Goal: Navigation & Orientation: Find specific page/section

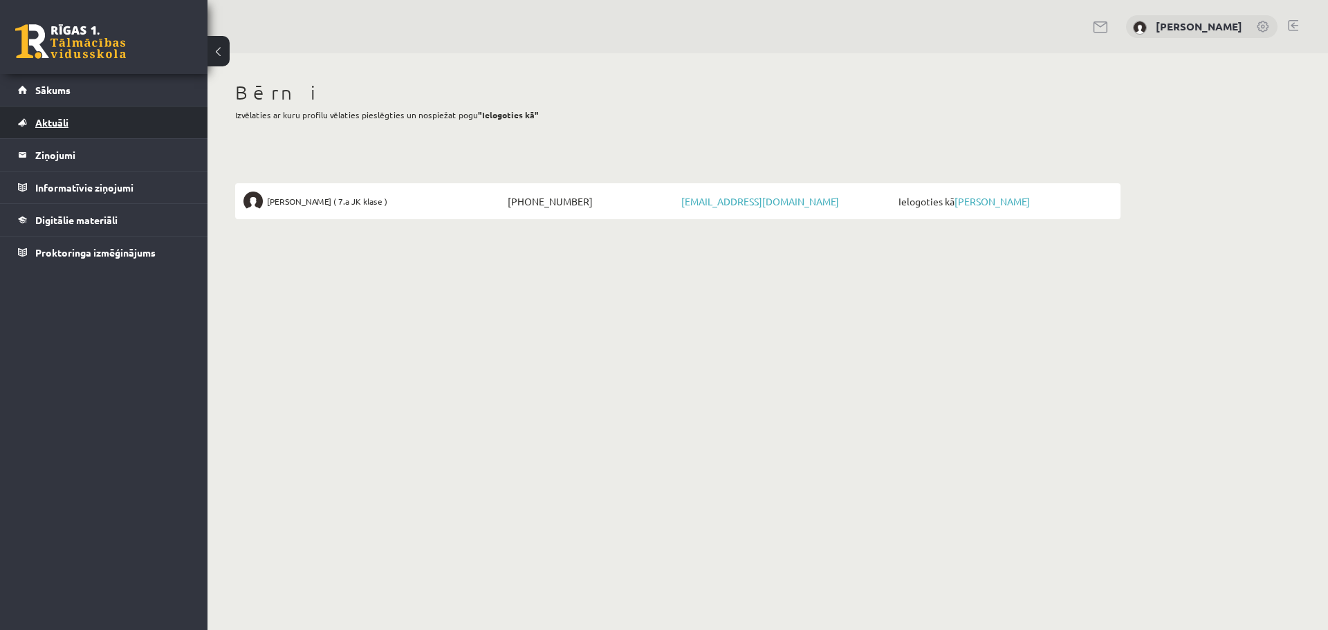
click at [51, 121] on span "Aktuāli" at bounding box center [51, 122] width 33 height 12
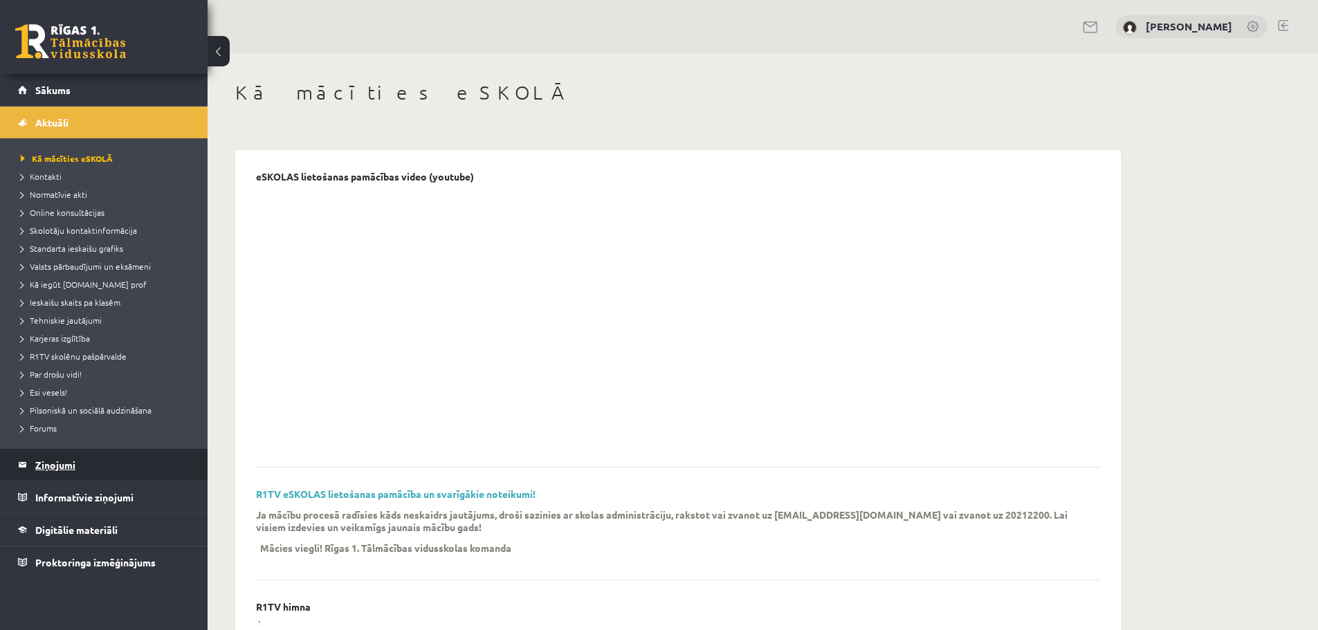
click at [61, 462] on legend "Ziņojumi 0" at bounding box center [112, 465] width 155 height 32
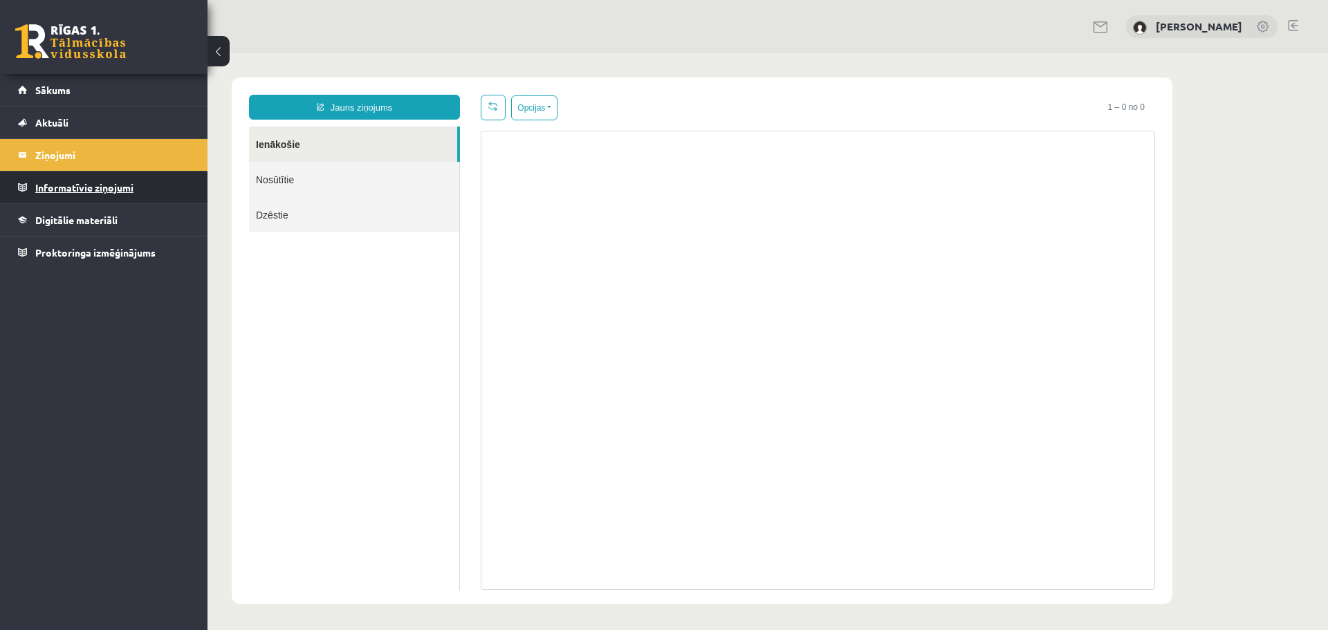
click at [70, 184] on legend "Informatīvie ziņojumi 0" at bounding box center [112, 188] width 155 height 32
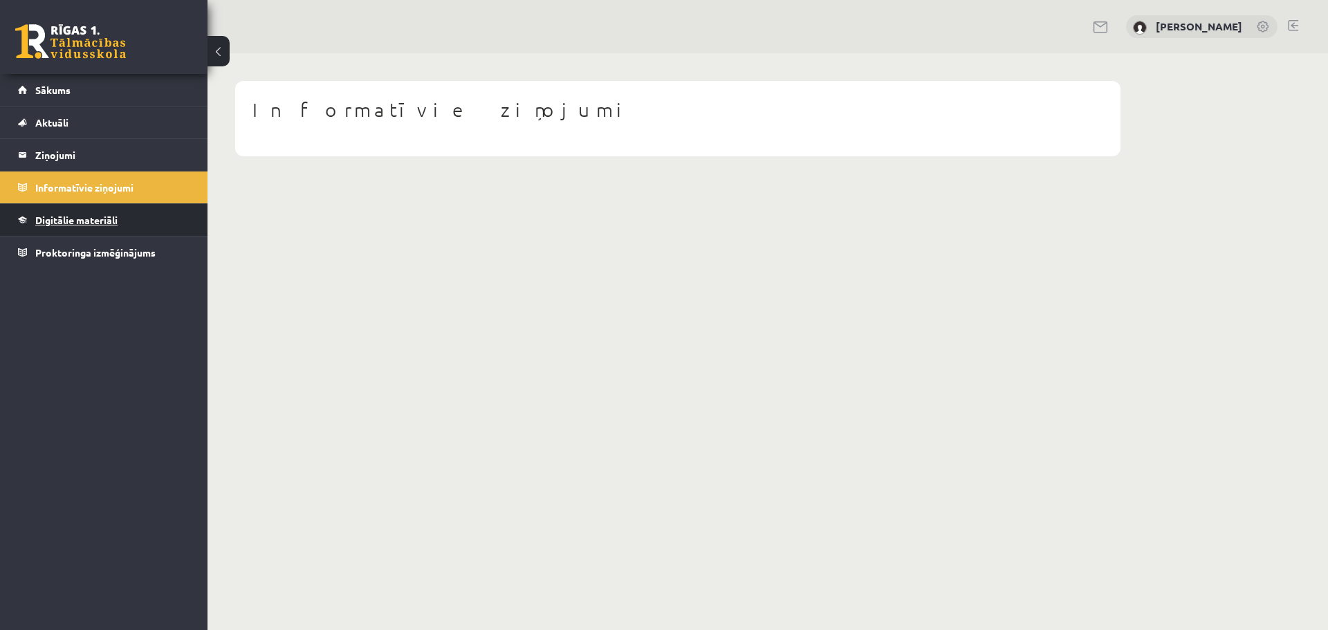
click at [86, 223] on span "Digitālie materiāli" at bounding box center [76, 220] width 82 height 12
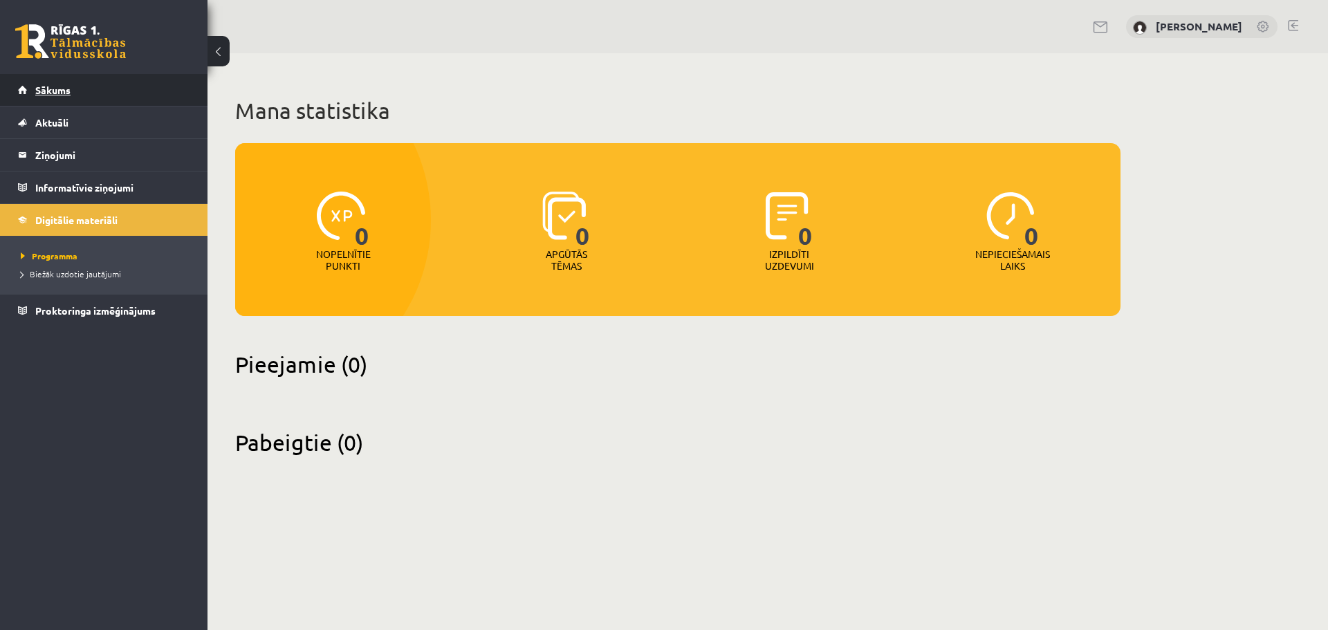
click at [64, 86] on span "Sākums" at bounding box center [52, 90] width 35 height 12
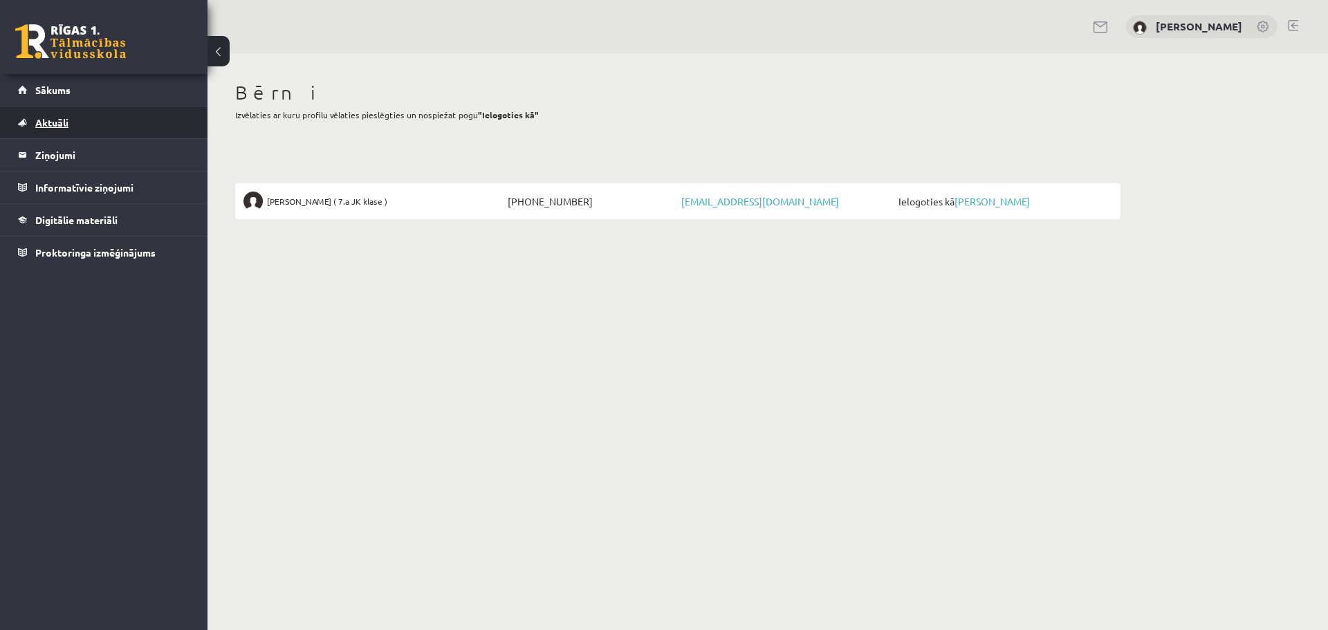
click at [54, 120] on span "Aktuāli" at bounding box center [51, 122] width 33 height 12
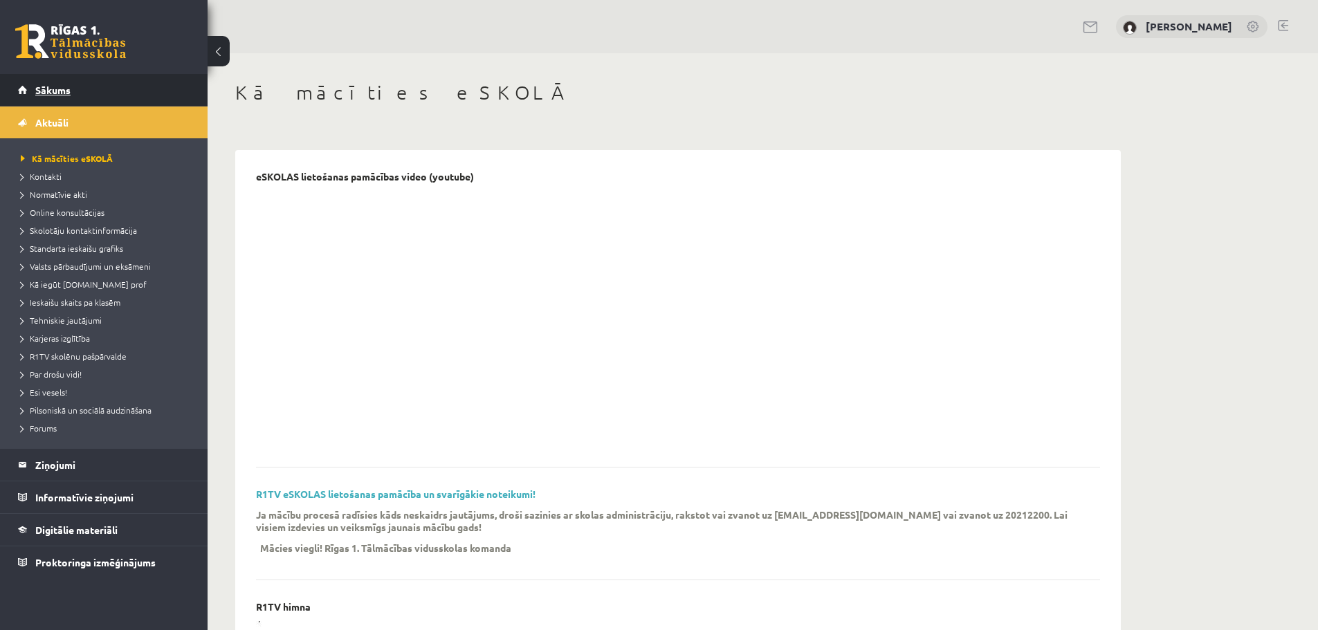
click at [68, 92] on span "Sākums" at bounding box center [52, 90] width 35 height 12
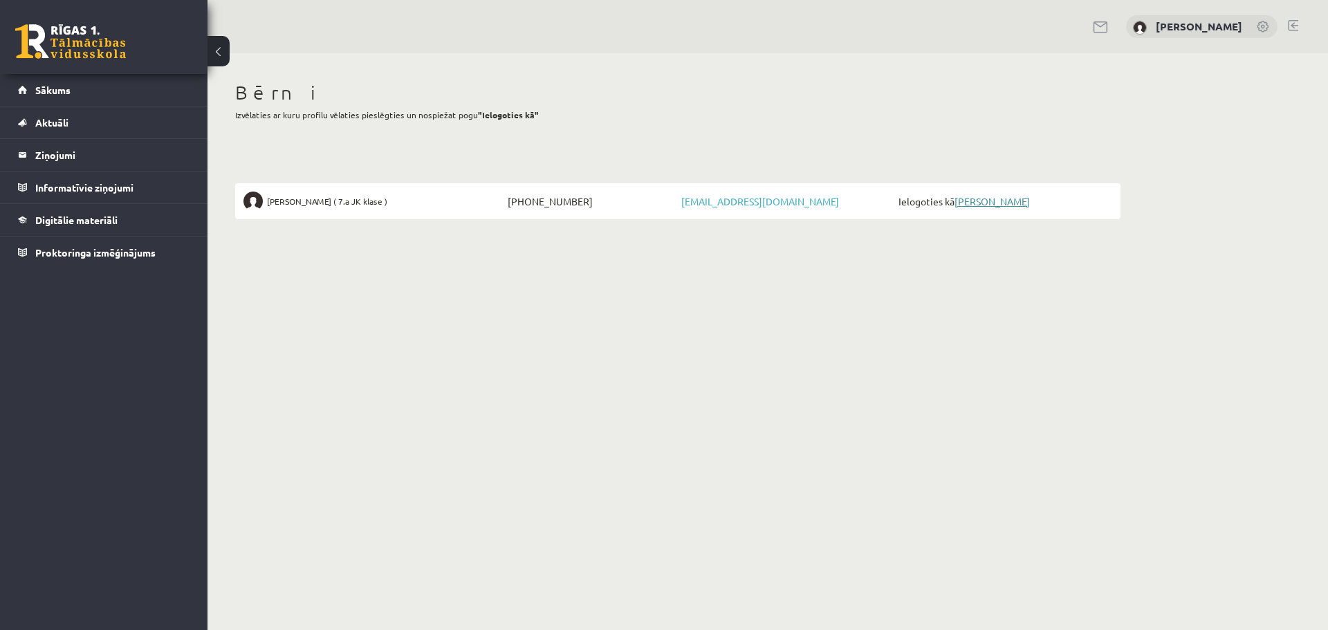
click at [1013, 202] on link "[PERSON_NAME]" at bounding box center [991, 201] width 75 height 12
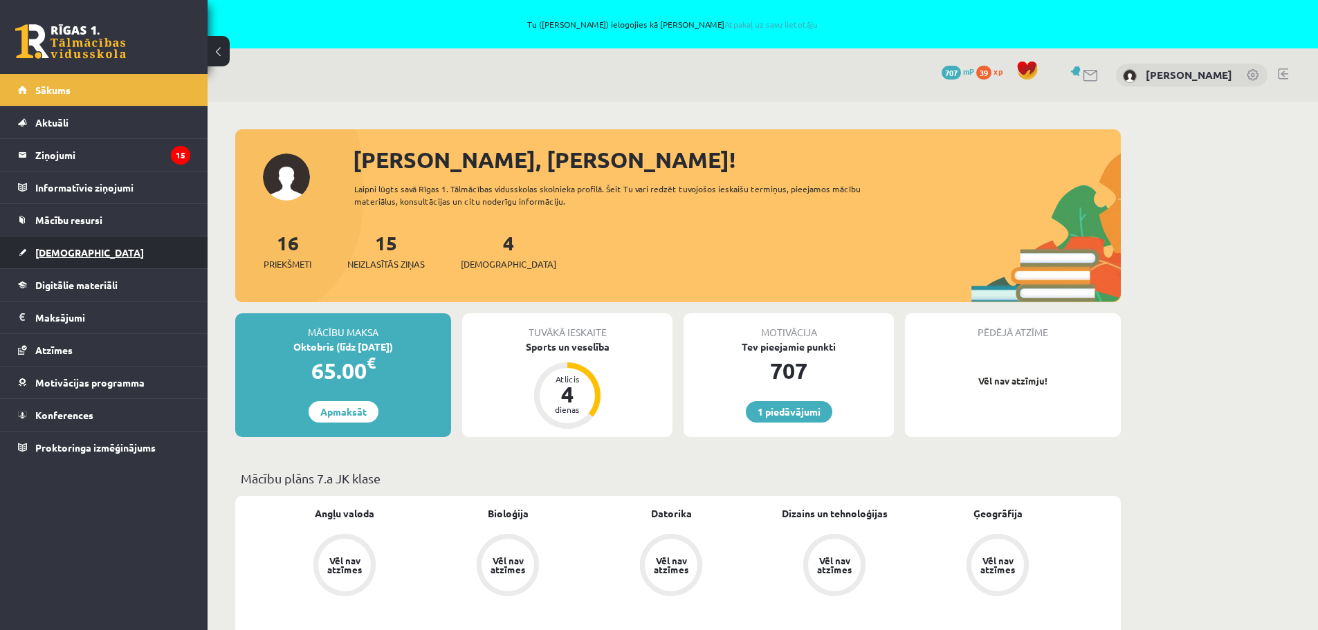
click at [57, 255] on span "[DEMOGRAPHIC_DATA]" at bounding box center [89, 252] width 109 height 12
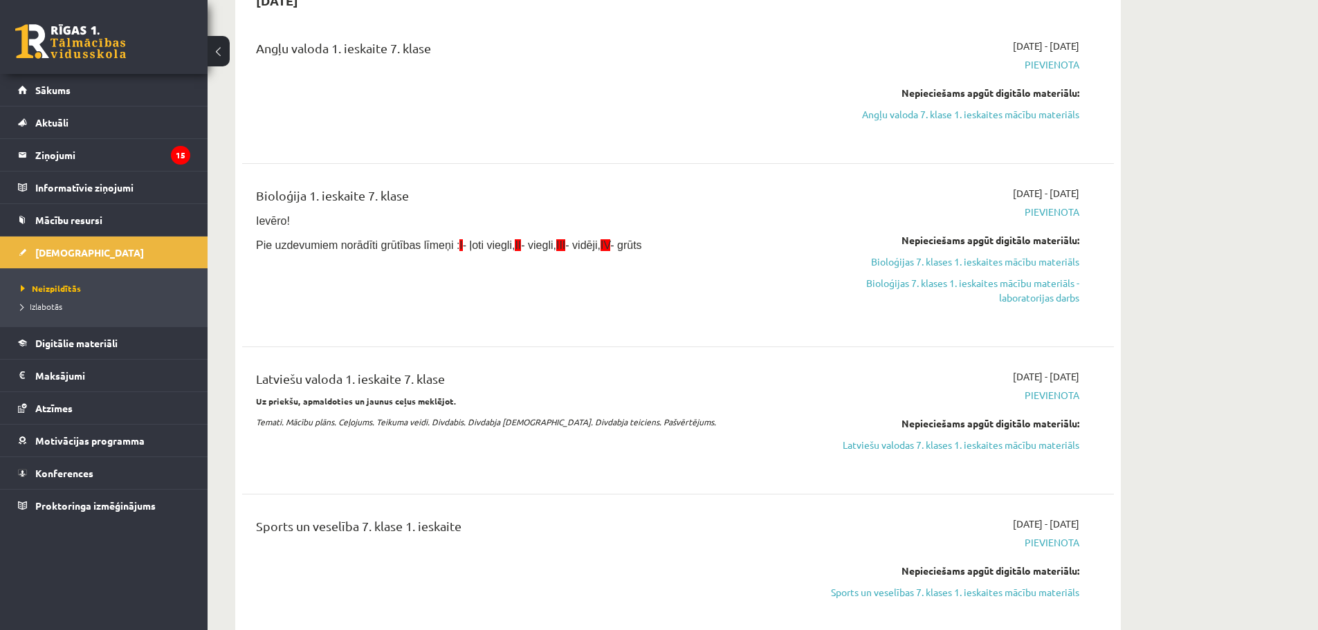
scroll to position [346, 0]
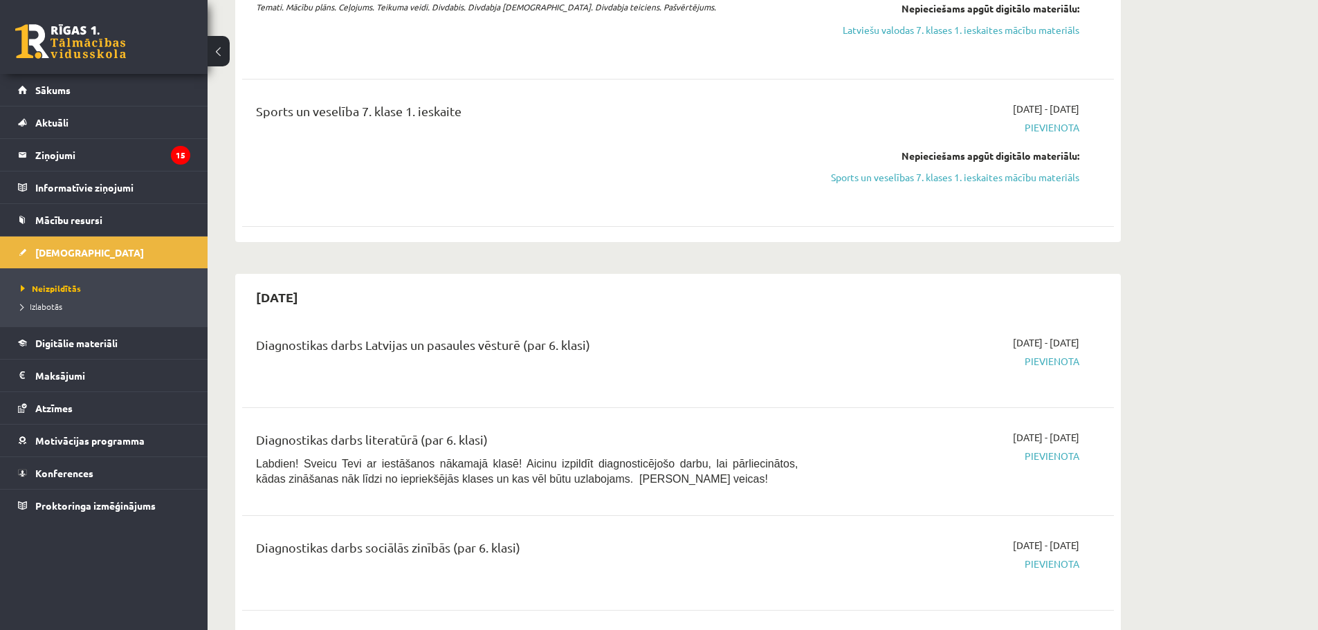
scroll to position [0, 0]
